Goal: Task Accomplishment & Management: Complete application form

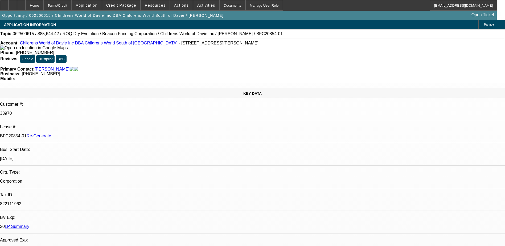
select select "0"
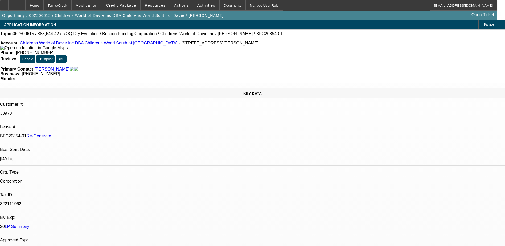
select select "0"
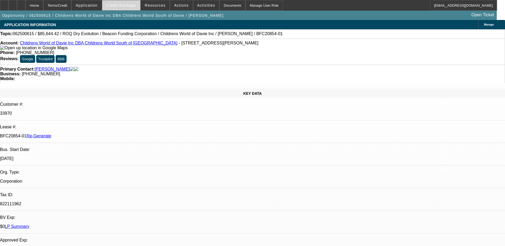
select select "1"
select select "3"
select select "6"
select select "1"
select select "3"
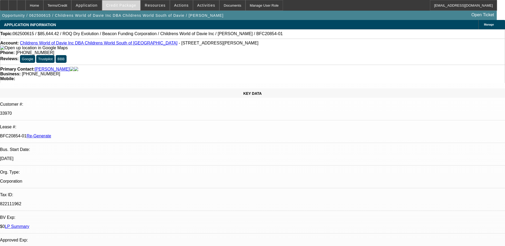
select select "6"
select select "1"
select select "3"
select select "6"
select select "1"
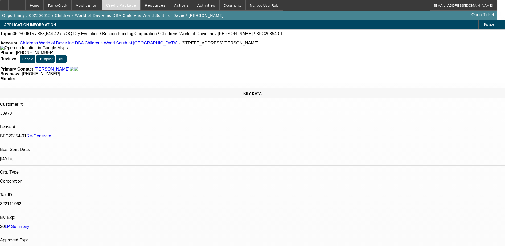
select select "3"
select select "6"
click at [131, 7] on span "Credit Package" at bounding box center [121, 5] width 30 height 4
